Goal: Information Seeking & Learning: Check status

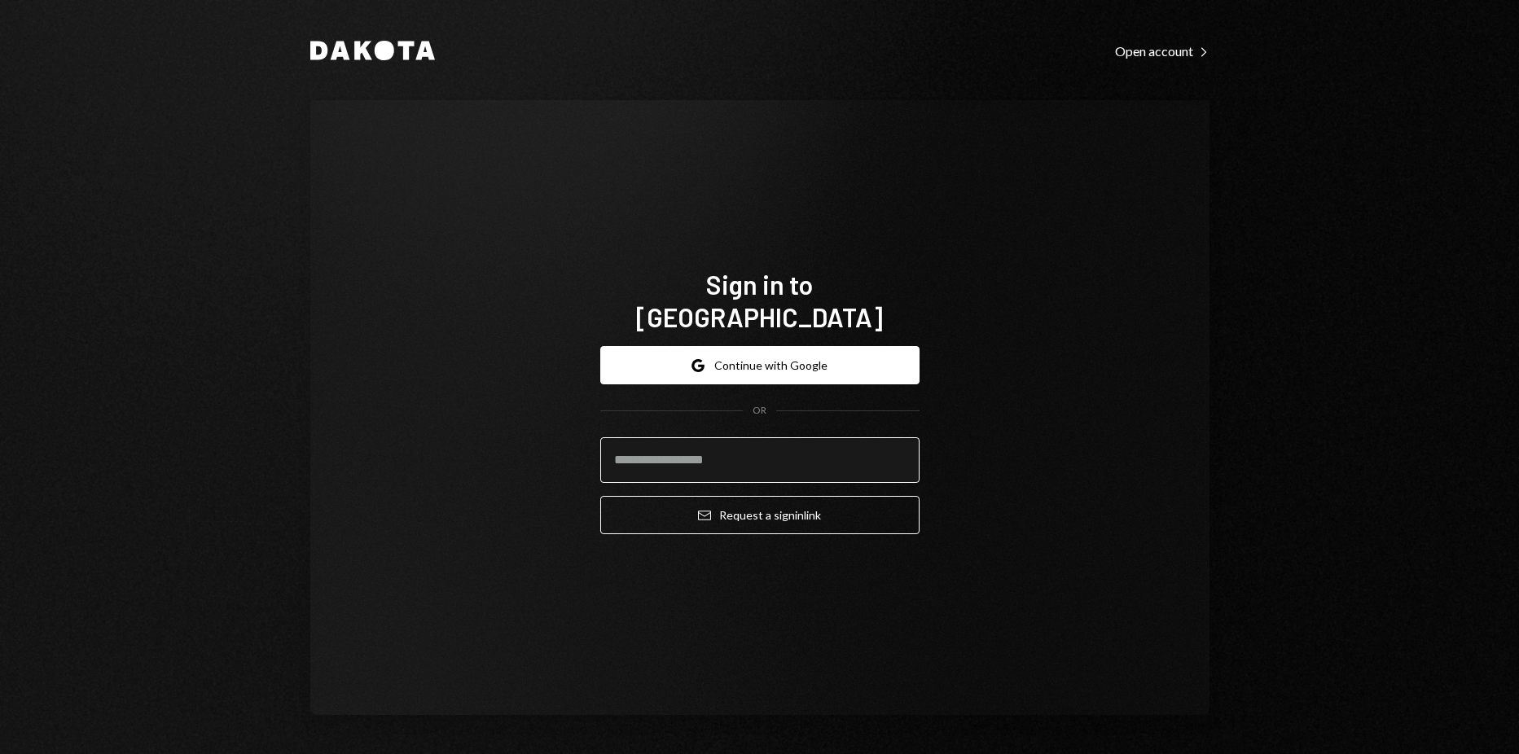
click at [812, 437] on input "email" at bounding box center [759, 460] width 319 height 46
type input "**********"
click at [600, 496] on button "Email Request a sign in link" at bounding box center [759, 515] width 319 height 38
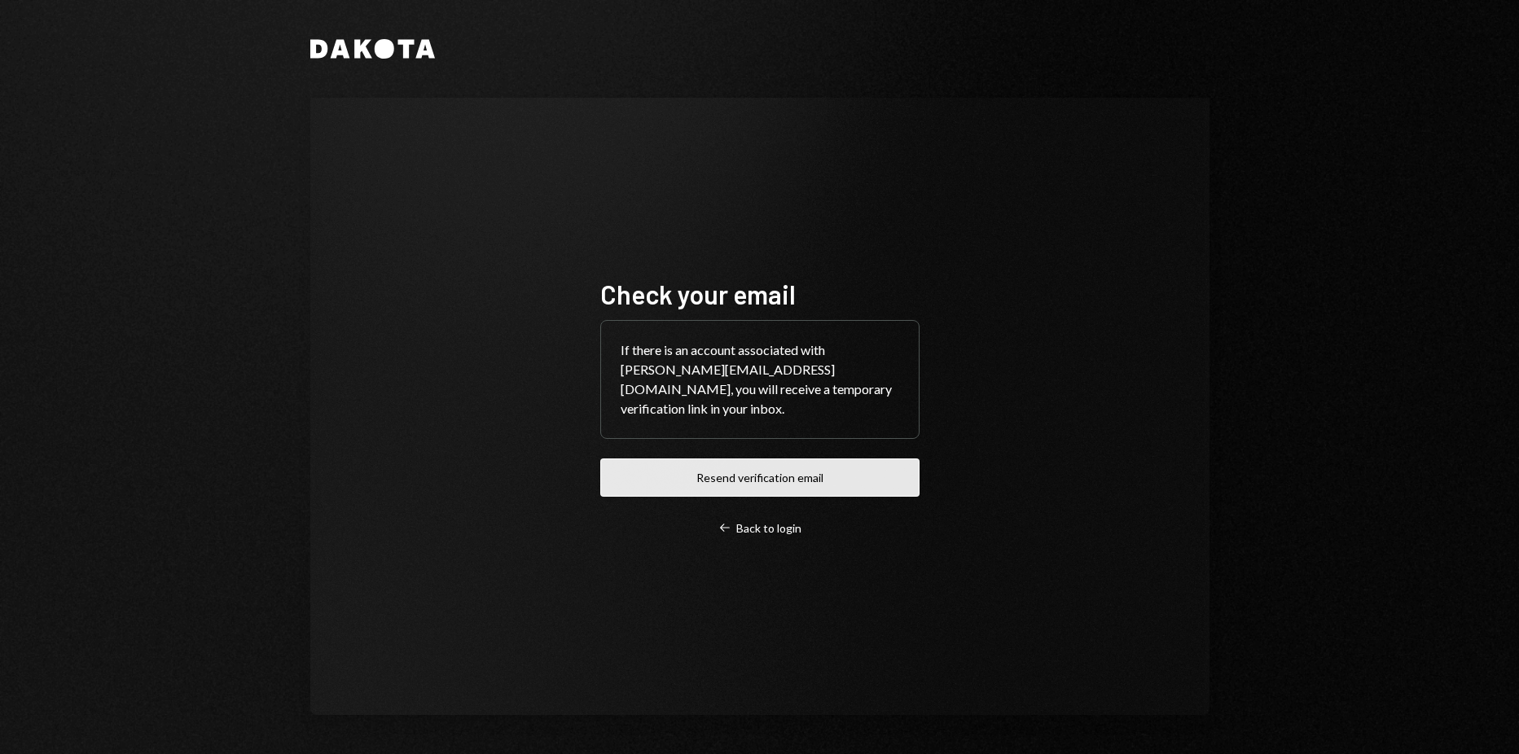
click at [784, 472] on button "Resend verification email" at bounding box center [759, 478] width 319 height 38
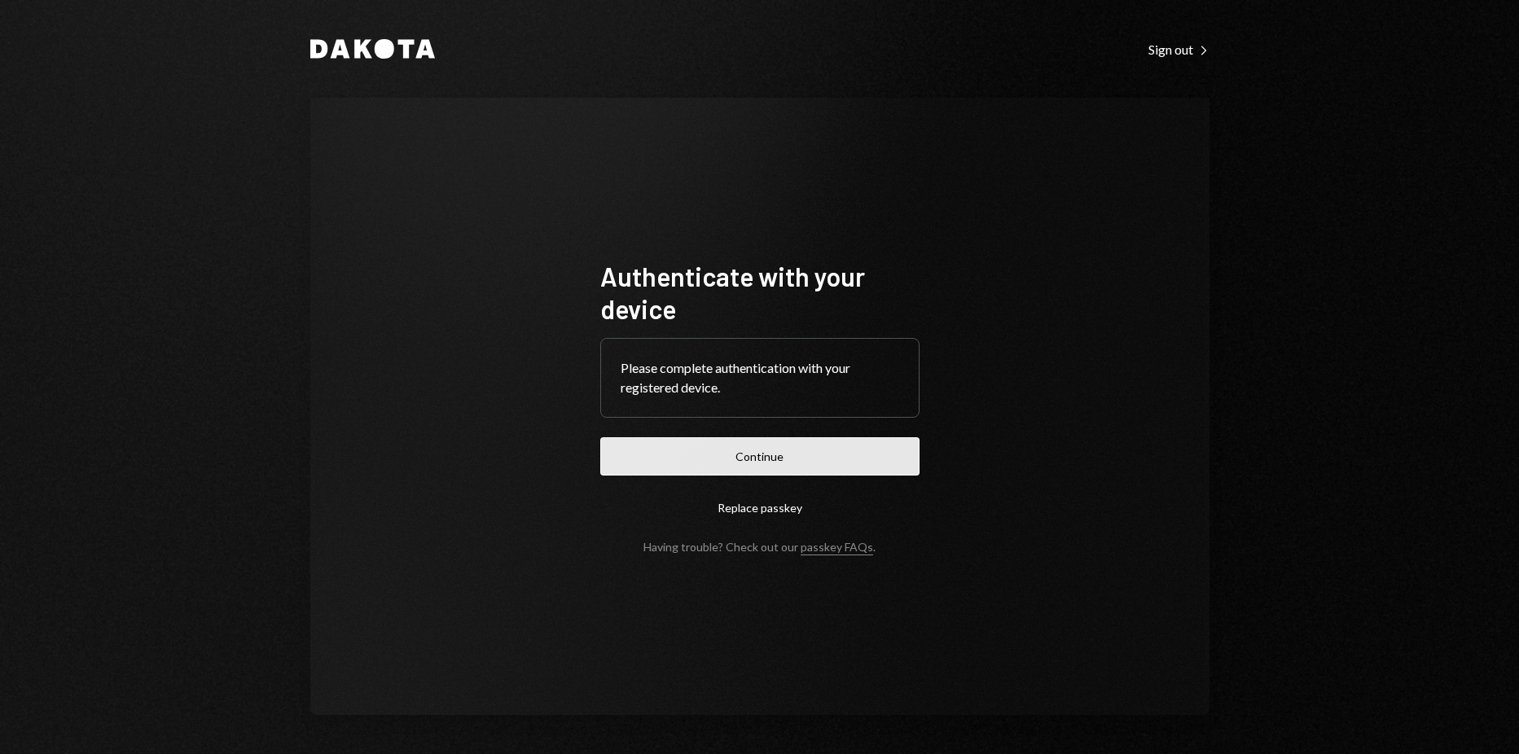
click at [719, 463] on button "Continue" at bounding box center [759, 456] width 319 height 38
click at [755, 459] on button "Continue" at bounding box center [759, 456] width 319 height 38
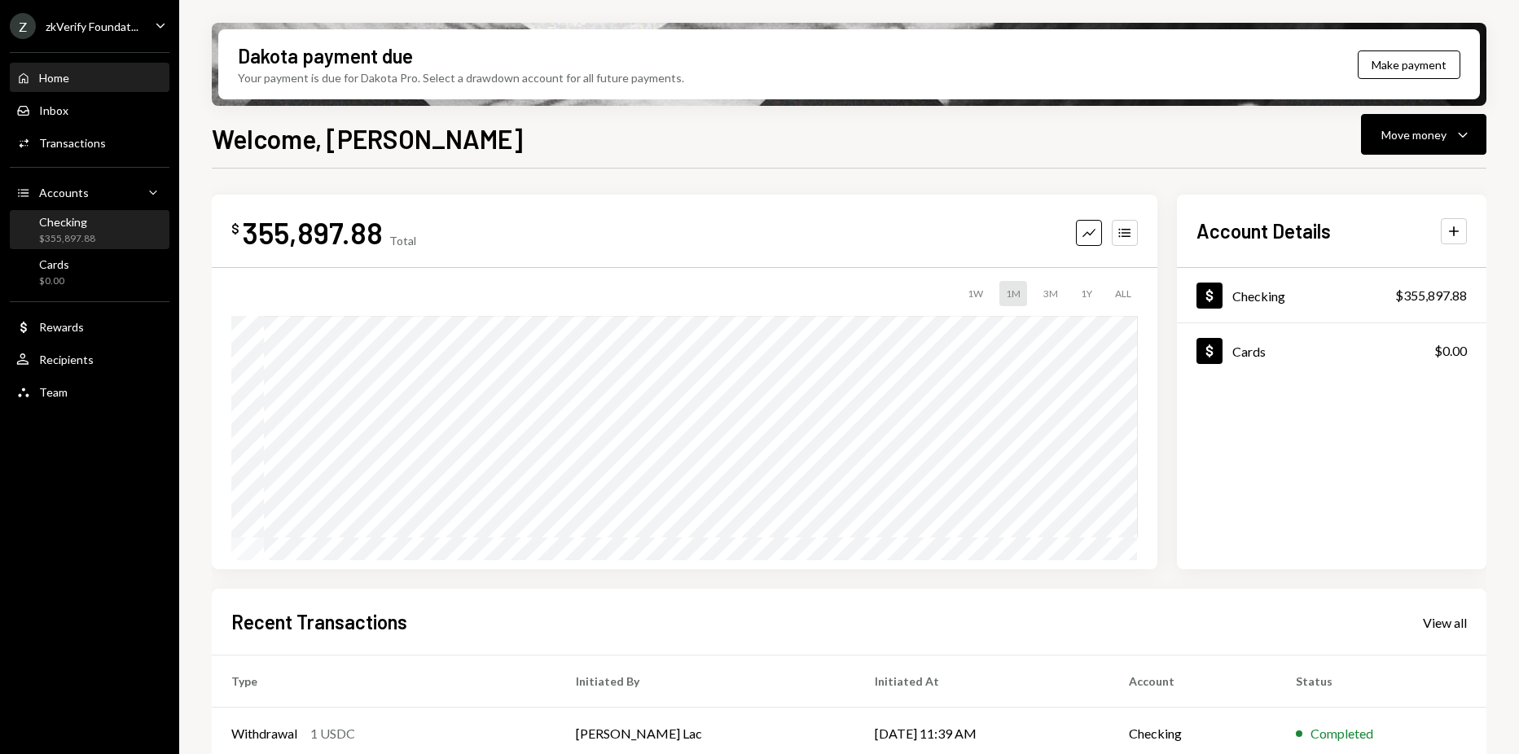
click at [100, 213] on div "Checking $355,897.88" at bounding box center [89, 230] width 147 height 37
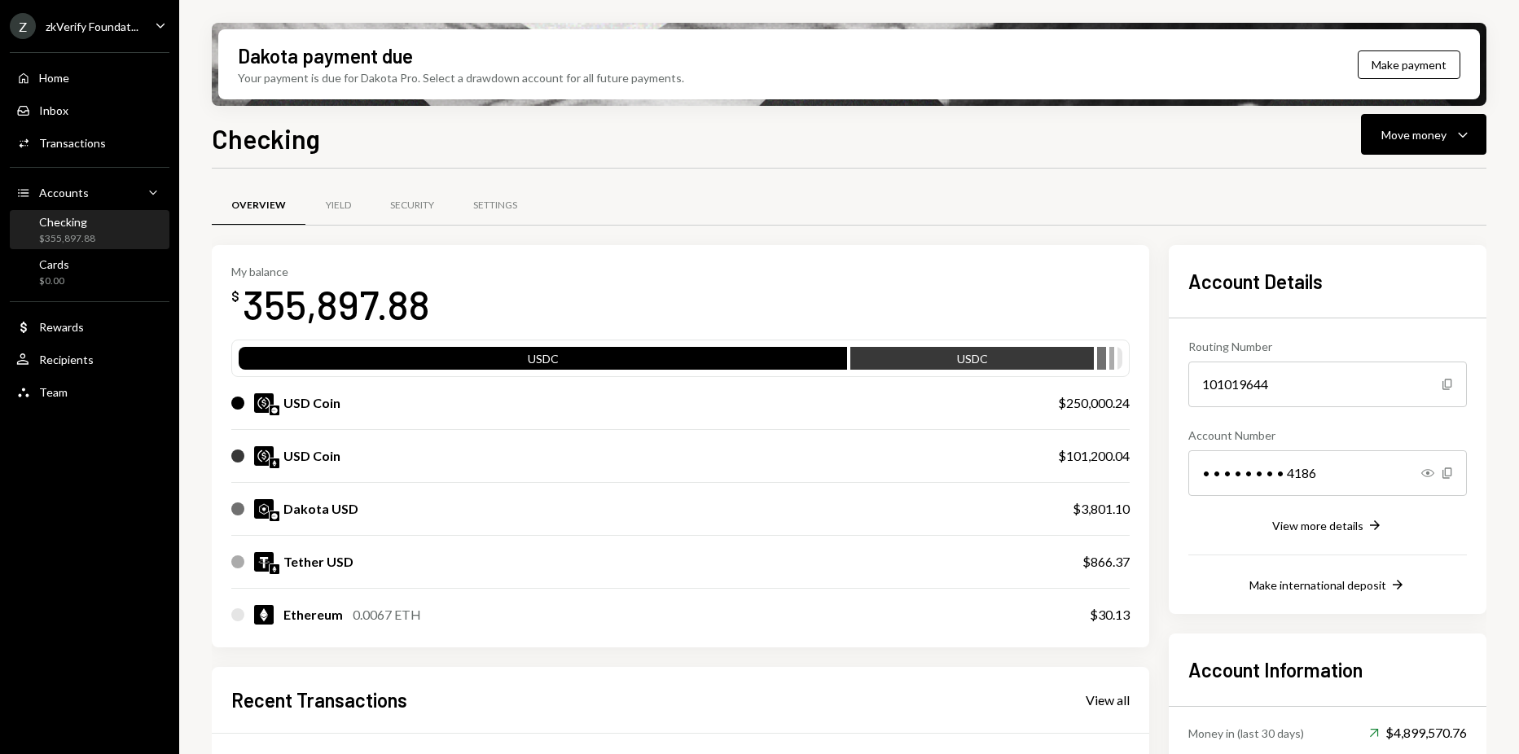
click at [90, 27] on div "zkVerify Foundat..." at bounding box center [92, 27] width 93 height 14
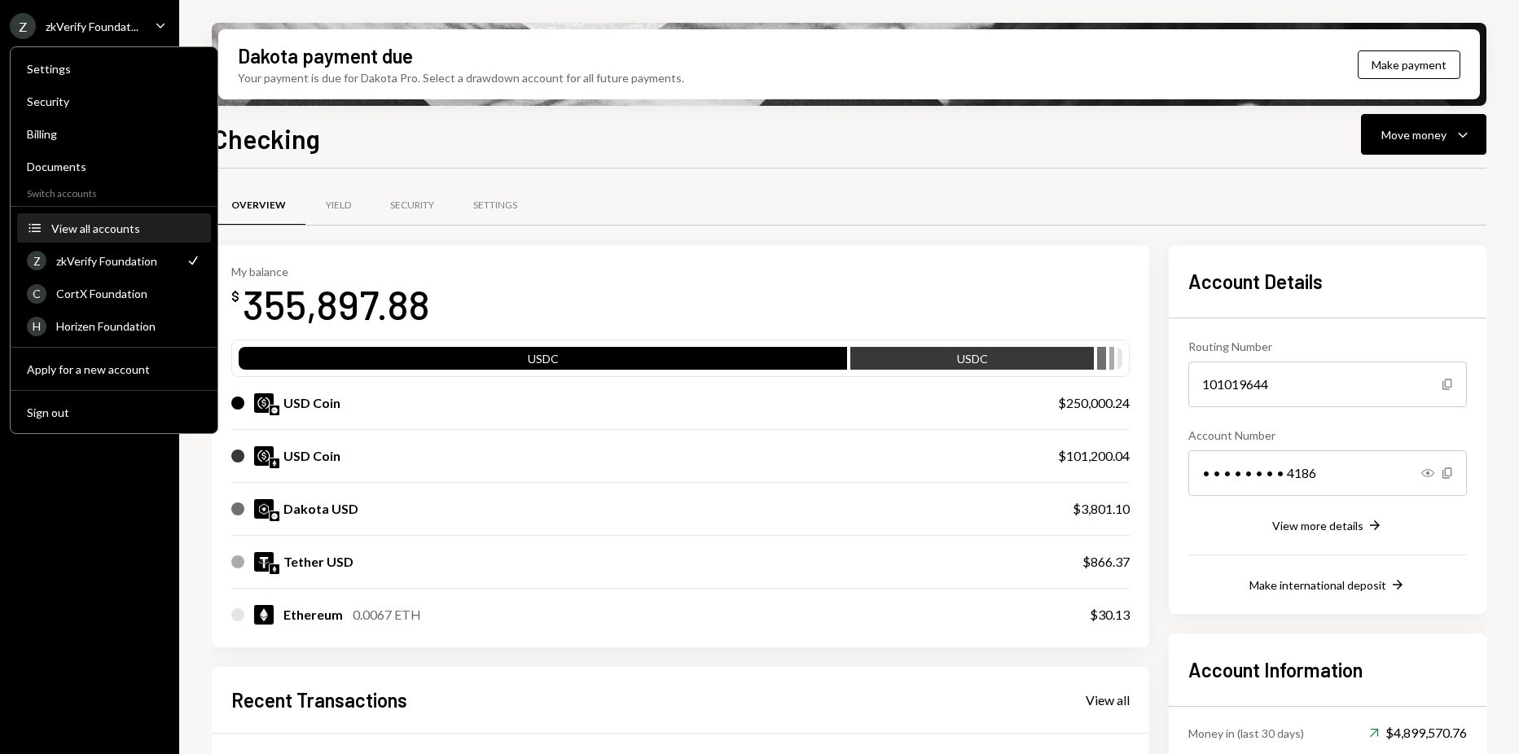
click at [120, 229] on div "View all accounts" at bounding box center [126, 229] width 150 height 14
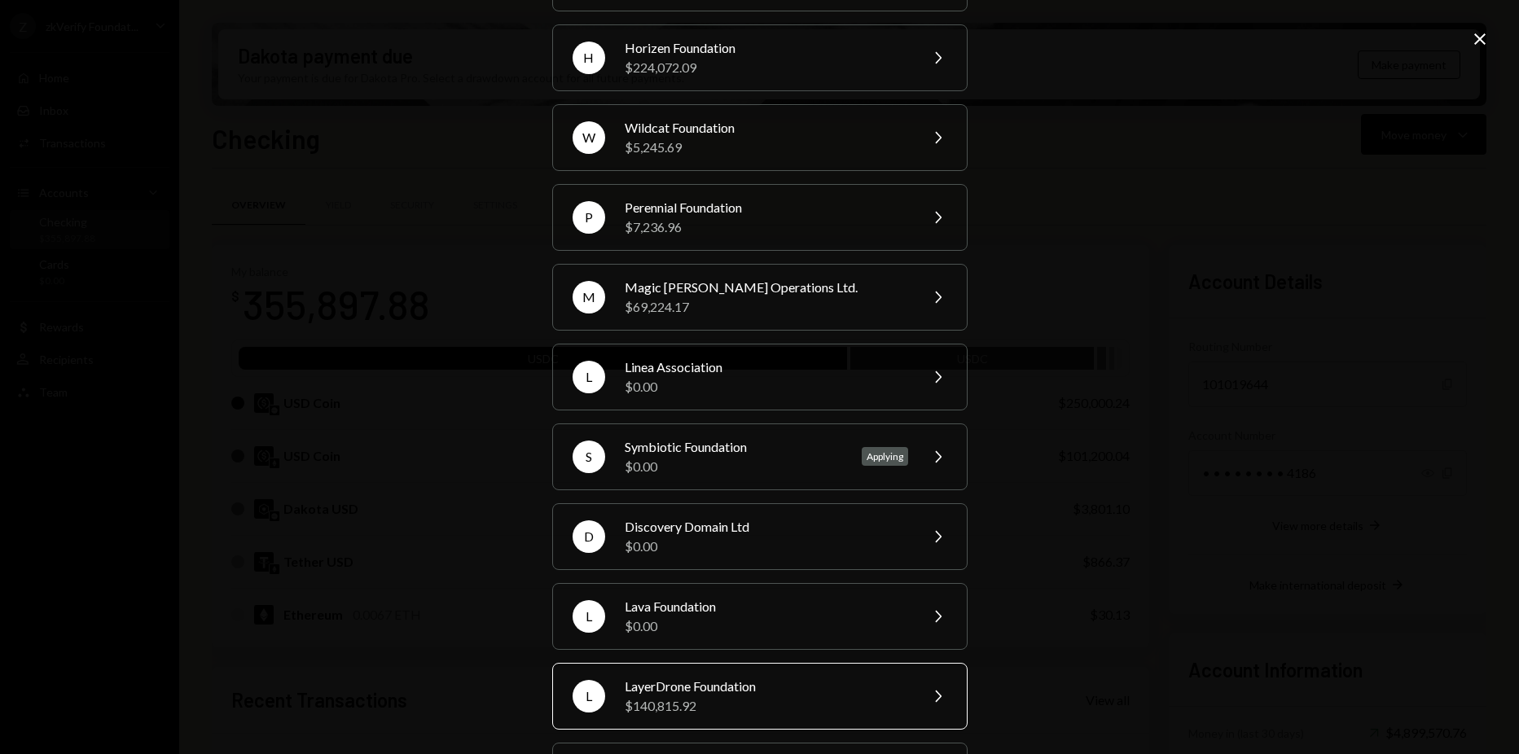
scroll to position [286, 0]
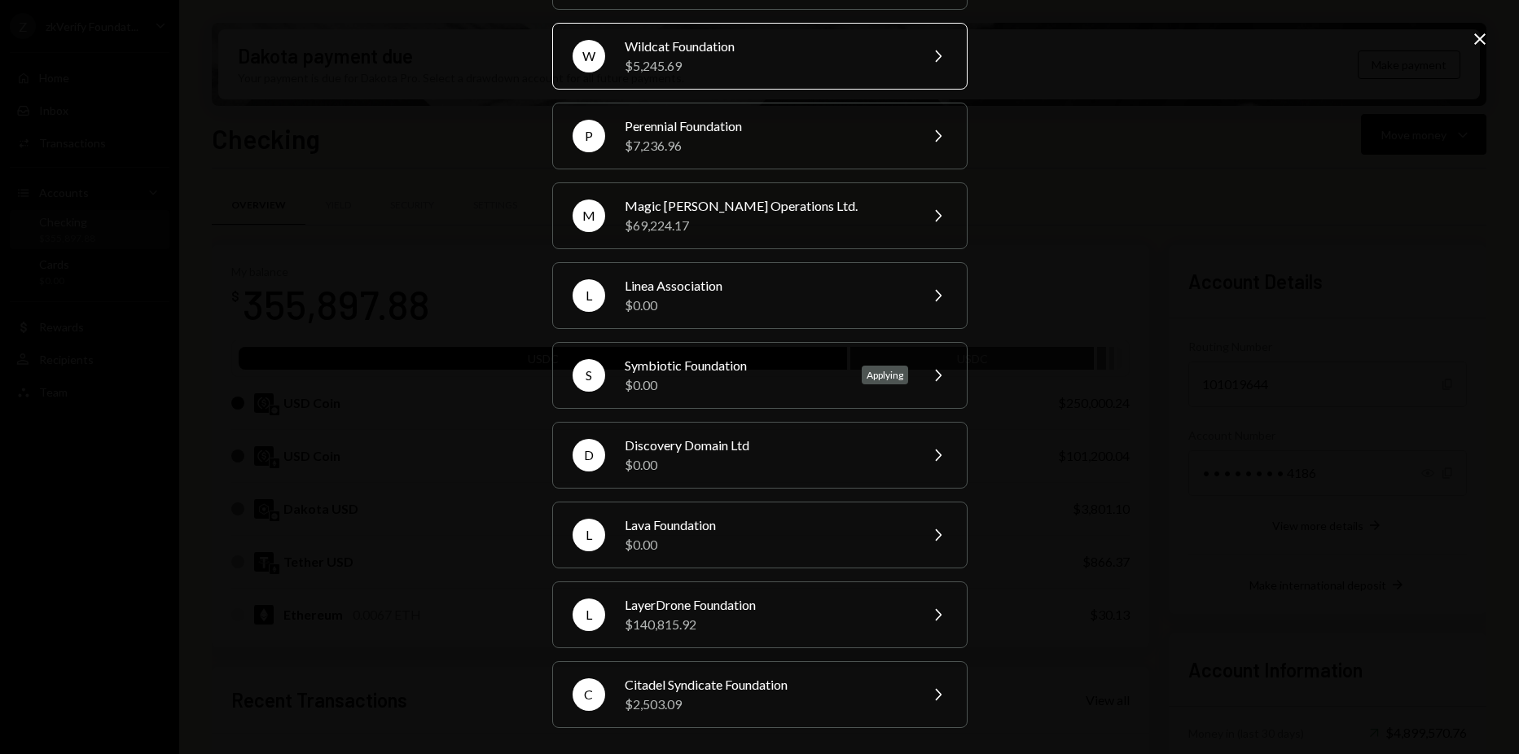
click at [729, 77] on div "W Wildcat Foundation $5,245.69 Chevron Right" at bounding box center [759, 56] width 415 height 67
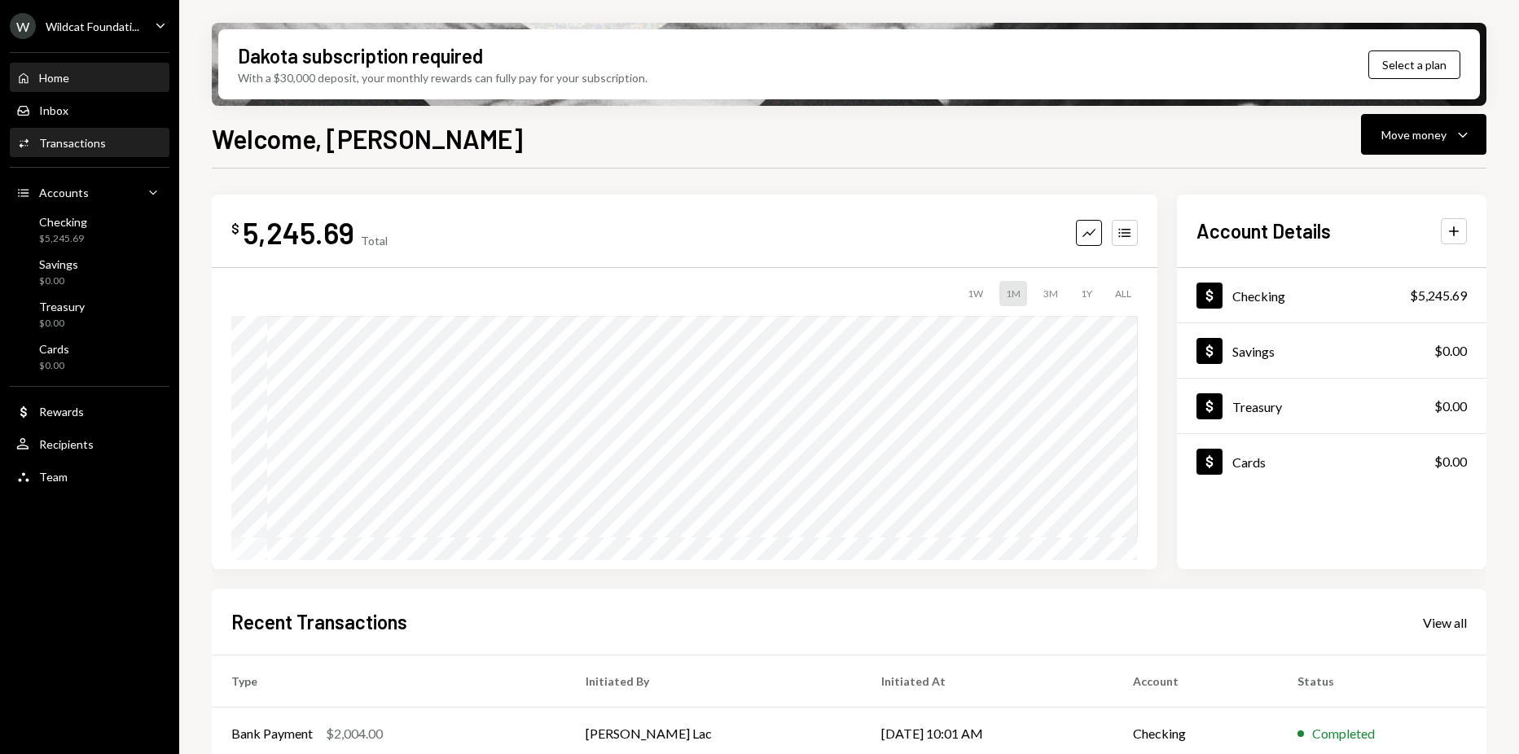
click at [90, 154] on div "Activities Transactions" at bounding box center [89, 143] width 147 height 28
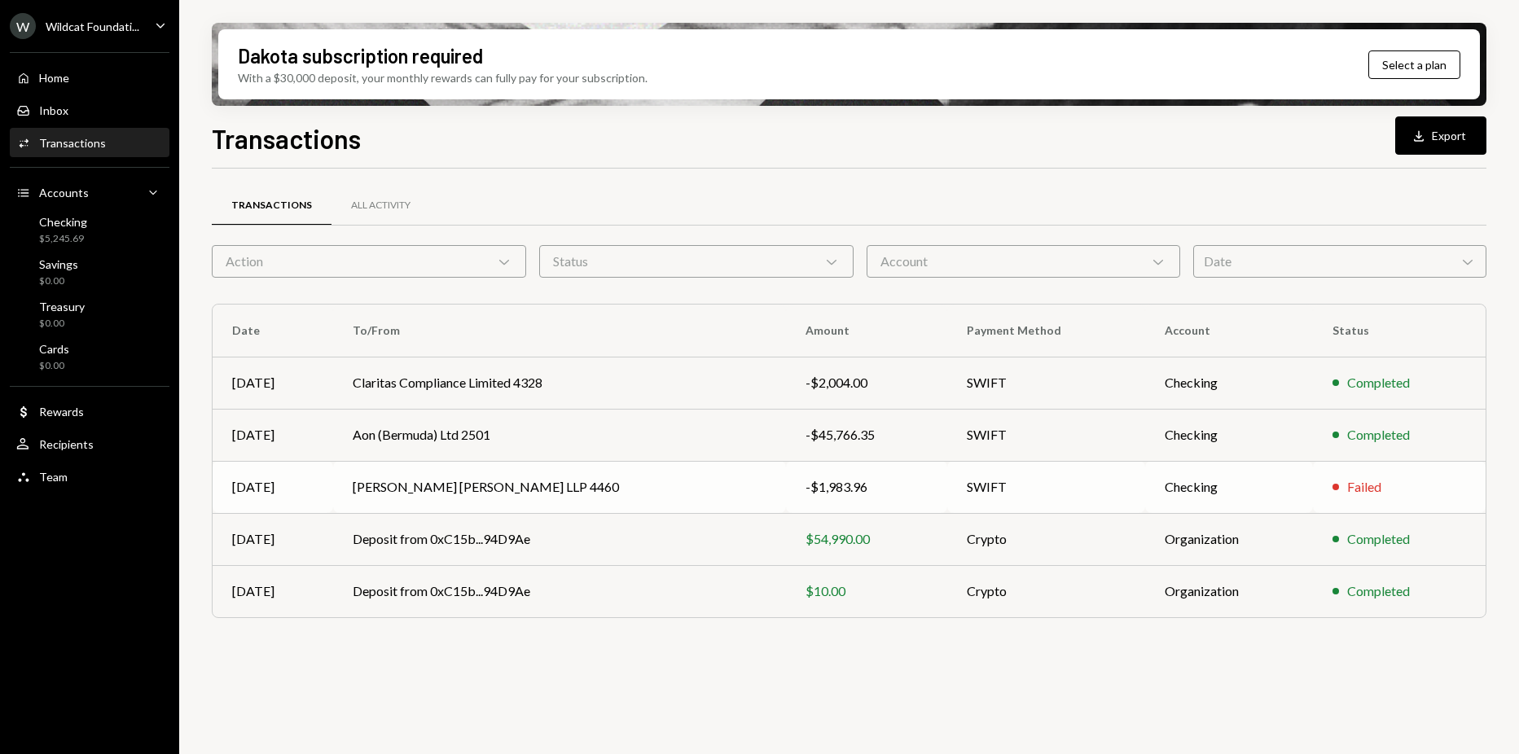
click at [634, 502] on td "[PERSON_NAME] [PERSON_NAME] LLP 4460" at bounding box center [559, 487] width 453 height 52
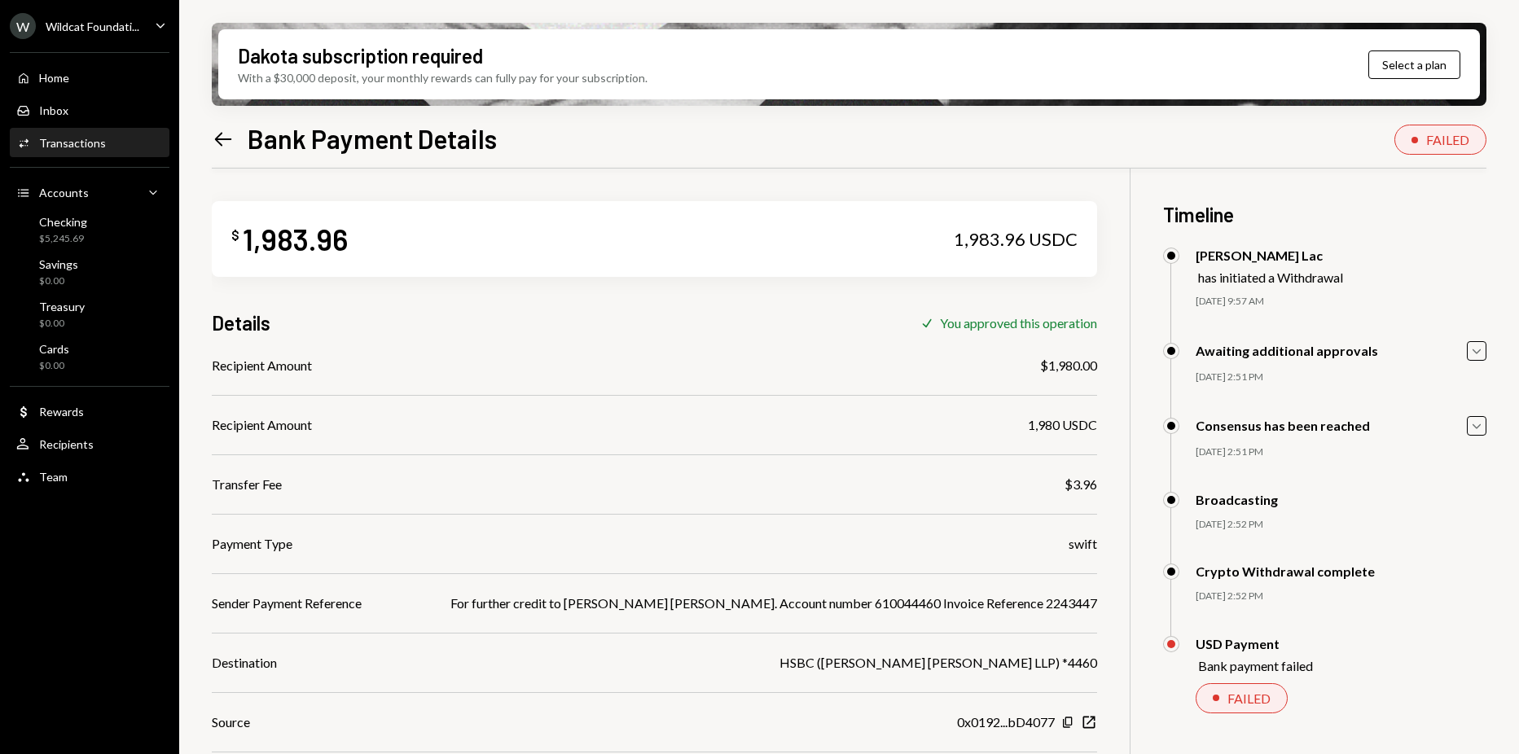
scroll to position [130, 0]
